Goal: Task Accomplishment & Management: Use online tool/utility

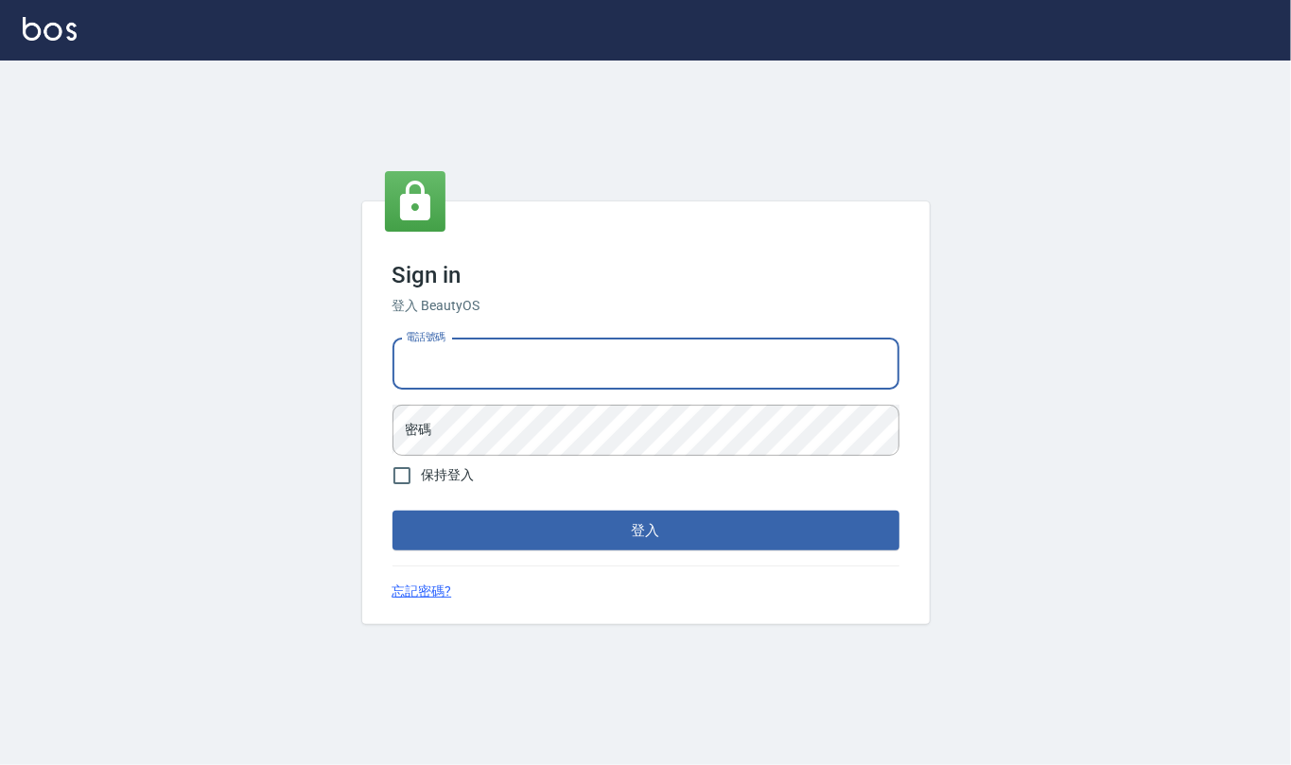
click at [566, 369] on input "電話號碼" at bounding box center [646, 364] width 507 height 51
type input "24212651"
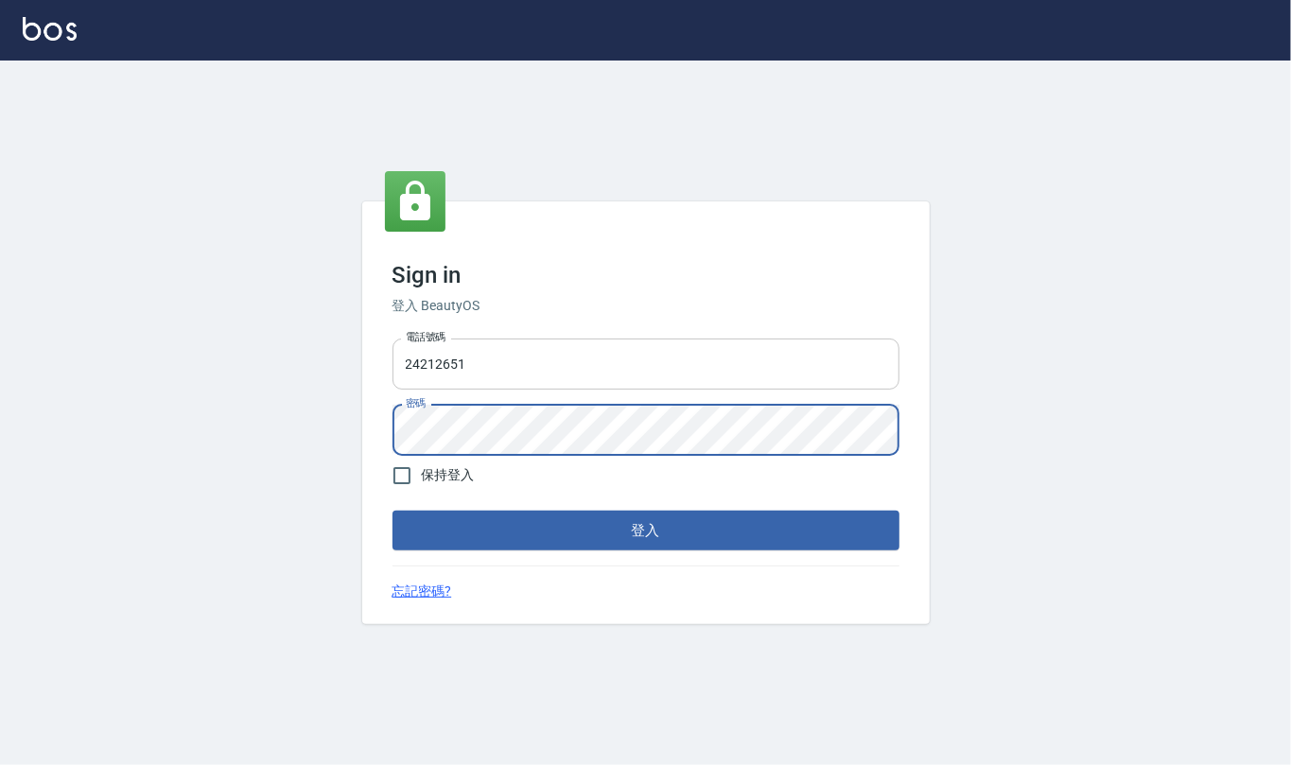
click at [393, 511] on button "登入" at bounding box center [646, 531] width 507 height 40
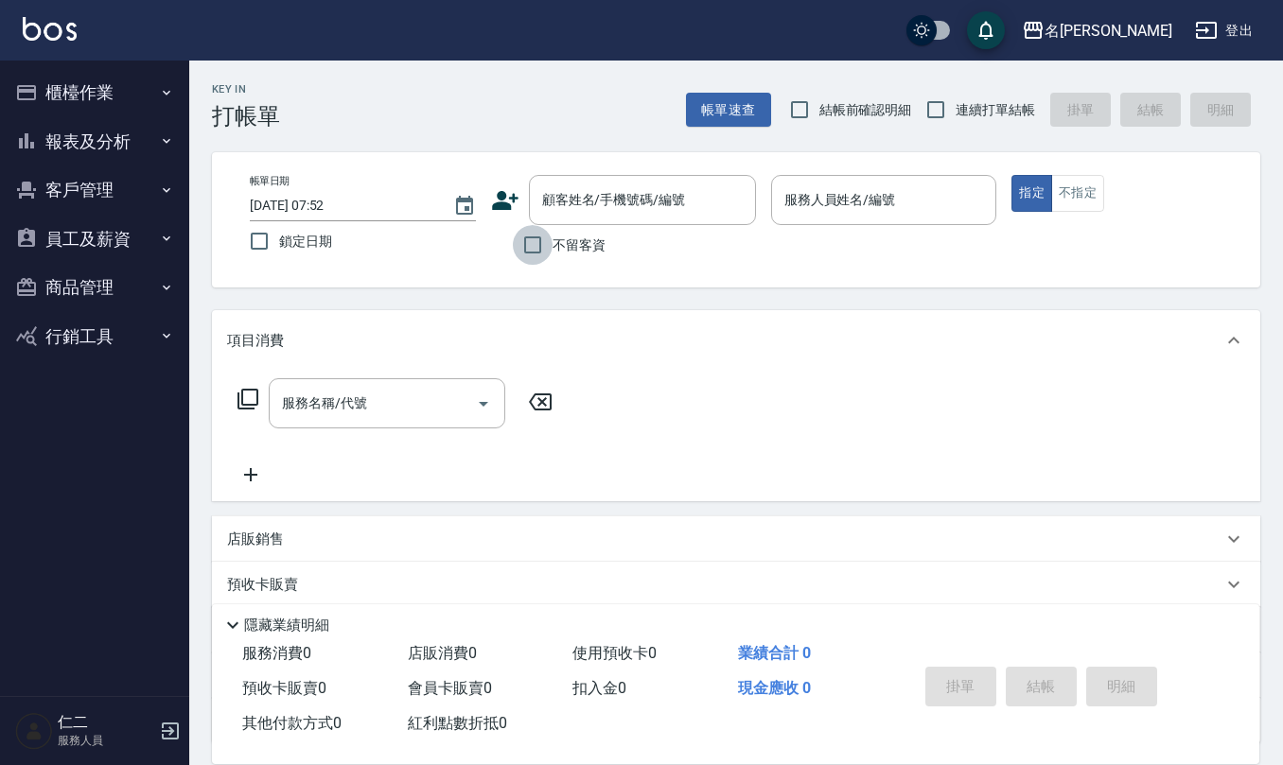
click at [528, 251] on input "不留客資" at bounding box center [533, 245] width 40 height 40
checkbox input "true"
drag, startPoint x: 799, startPoint y: 108, endPoint x: 819, endPoint y: 104, distance: 21.2
click at [799, 107] on input "結帳前確認明細" at bounding box center [800, 110] width 40 height 40
checkbox input "true"
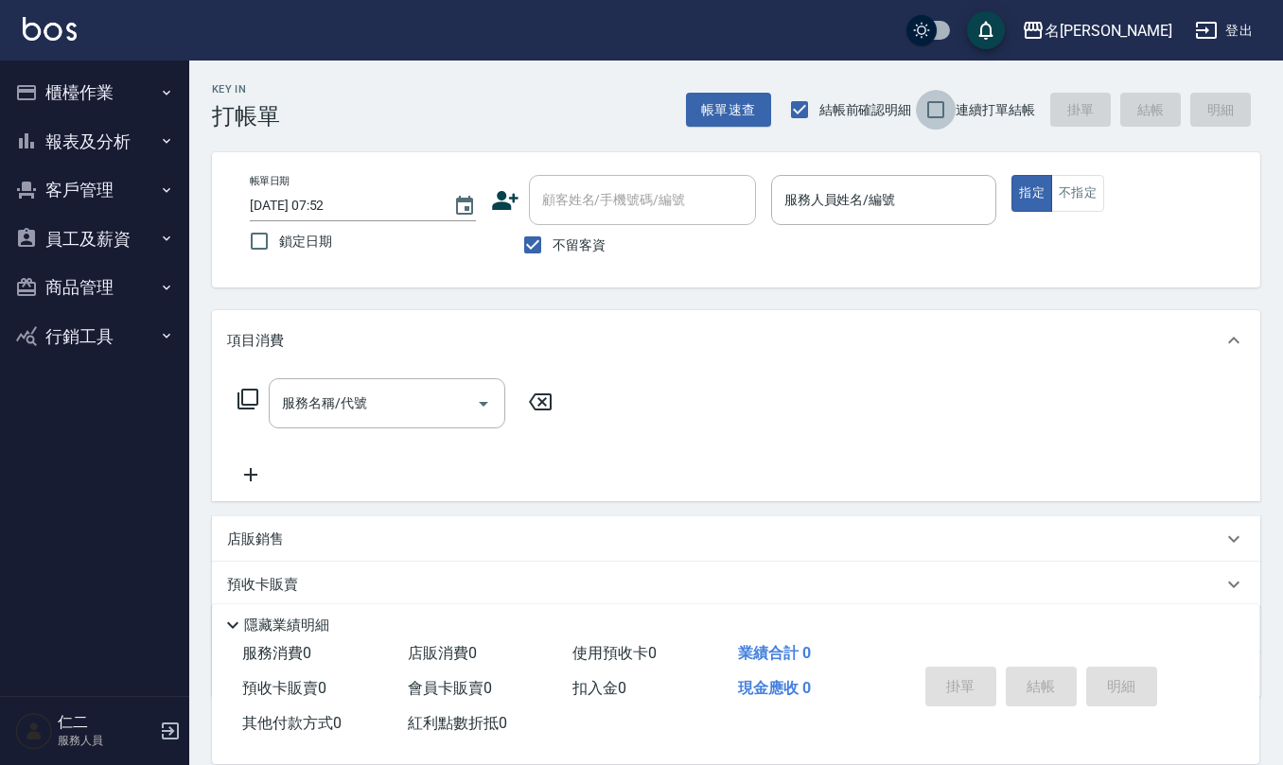
drag, startPoint x: 947, startPoint y: 110, endPoint x: 942, endPoint y: 118, distance: 9.7
click at [947, 112] on input "連續打單結帳" at bounding box center [936, 110] width 40 height 40
checkbox input "true"
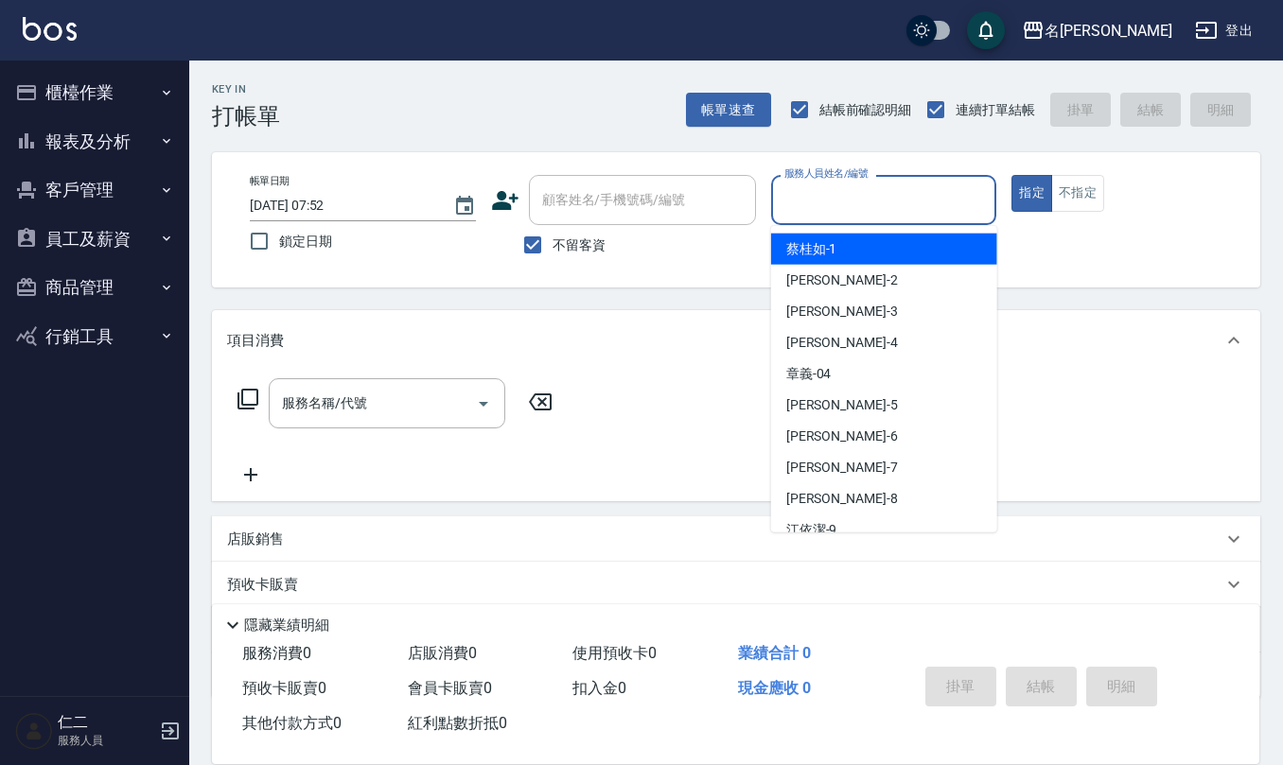
click at [815, 213] on input "服務人員姓名/編號" at bounding box center [884, 200] width 209 height 33
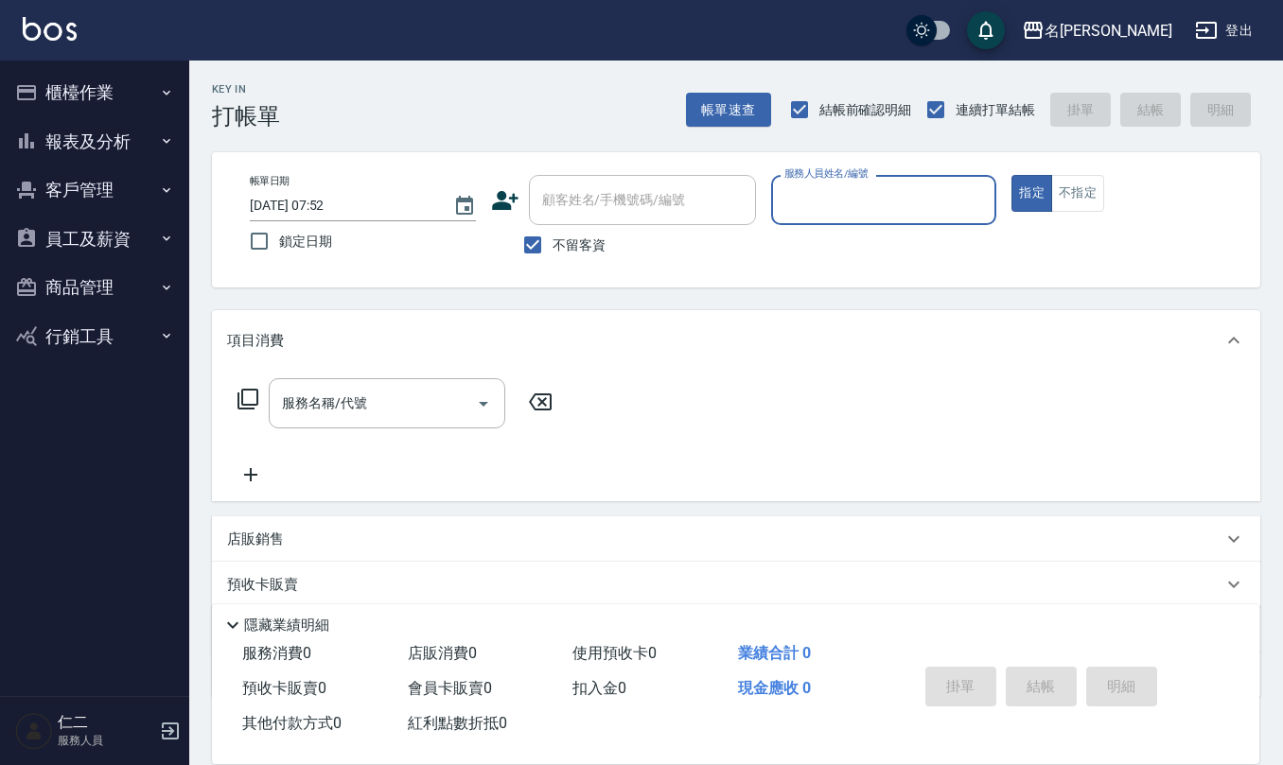
click at [815, 213] on input "服務人員姓名/編號" at bounding box center [884, 200] width 209 height 33
